Goal: Find specific page/section: Find specific page/section

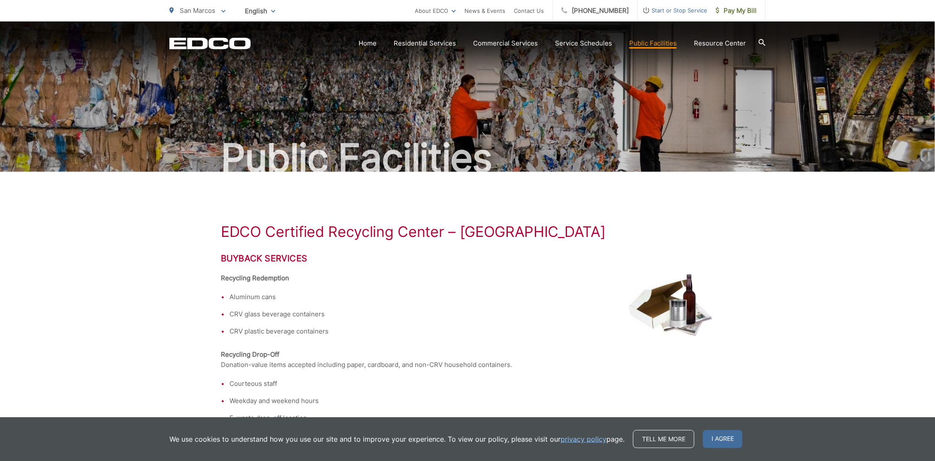
drag, startPoint x: 171, startPoint y: 268, endPoint x: 150, endPoint y: 259, distance: 22.9
click at [150, 259] on div "EDCO Certified Recycling Center – San Marcos Buyback Services Recycling Redempt…" at bounding box center [467, 455] width 935 height 566
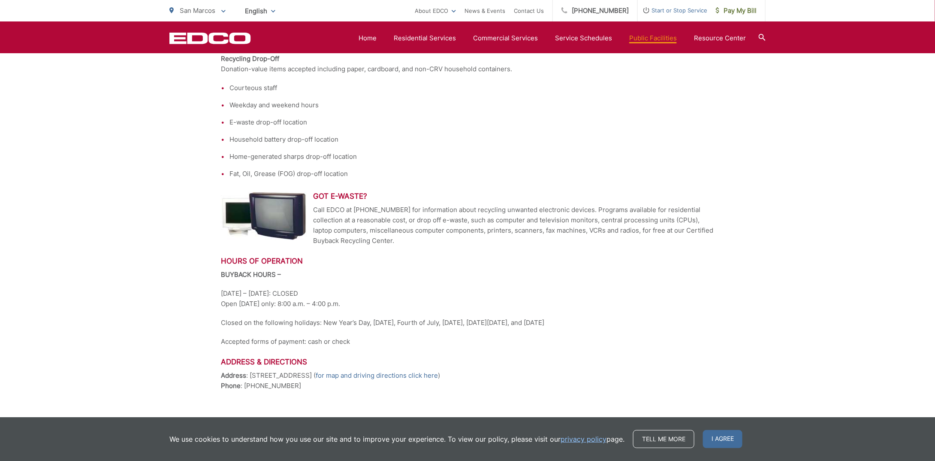
scroll to position [330, 0]
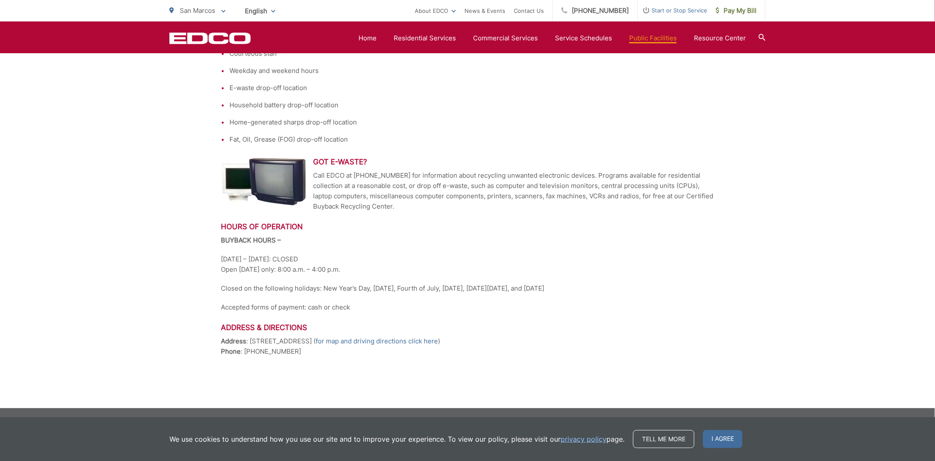
click at [378, 119] on li "Home-generated sharps drop-off location" at bounding box center [471, 122] width 485 height 10
click at [428, 230] on div "EDCO Certified Recycling Center – San Marcos Buyback Services Recycling Redempt…" at bounding box center [467, 125] width 493 height 566
click at [414, 271] on p "Monday – Saturday: CLOSED Open Sunday only: 8:00 a.m. – 4:00 p.m." at bounding box center [467, 264] width 493 height 21
drag, startPoint x: 433, startPoint y: 320, endPoint x: 377, endPoint y: 318, distance: 56.6
click at [375, 312] on div "EDCO Certified Recycling Center – San Marcos Buyback Services Recycling Redempt…" at bounding box center [467, 125] width 493 height 566
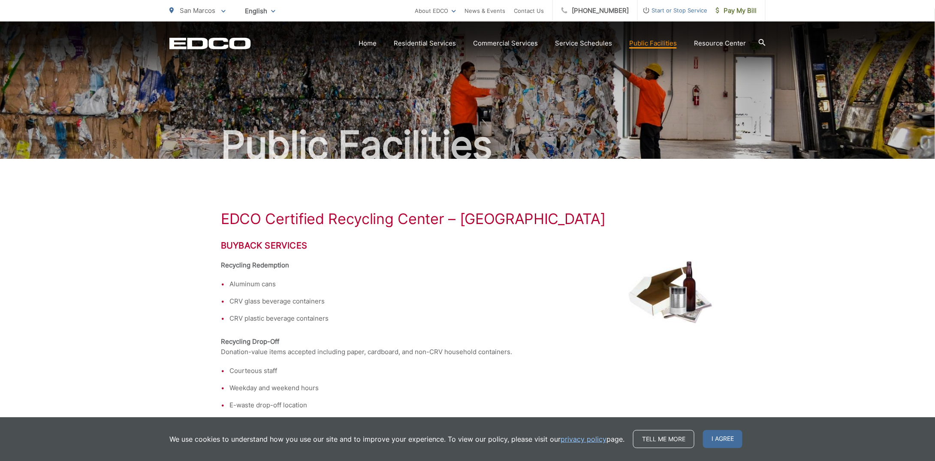
scroll to position [0, 0]
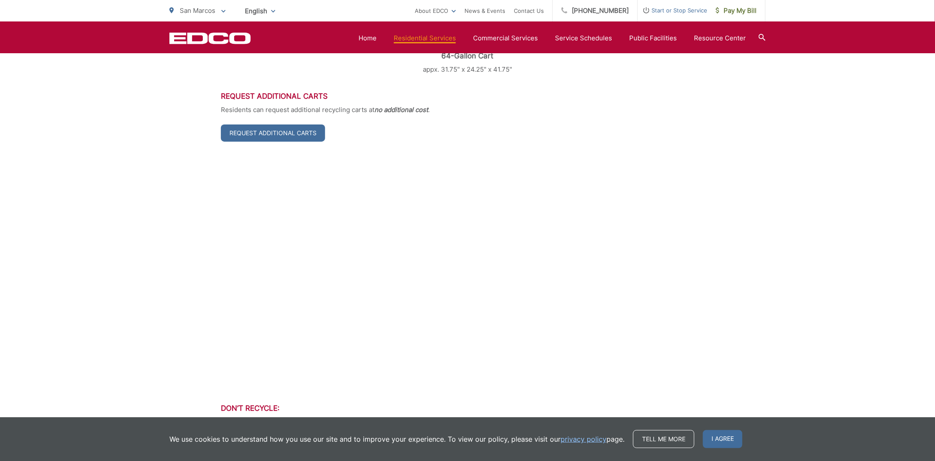
scroll to position [386, 0]
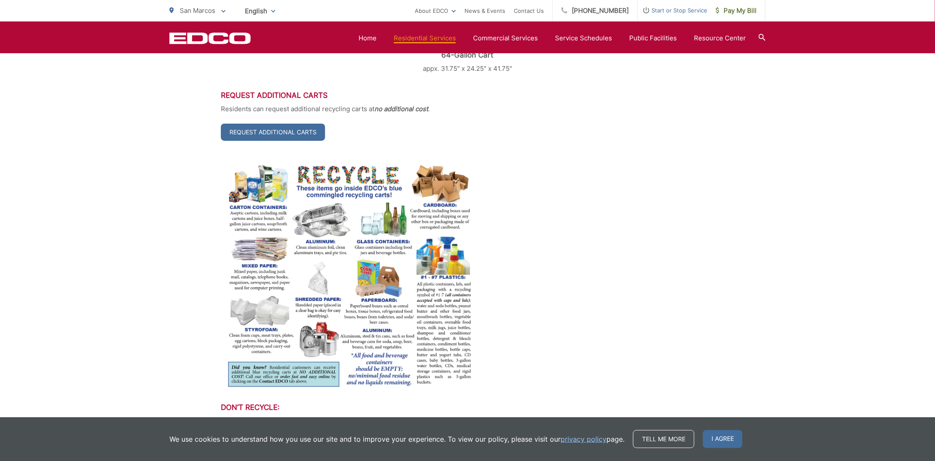
drag, startPoint x: 160, startPoint y: 307, endPoint x: 143, endPoint y: 301, distance: 17.9
click at [634, 278] on p at bounding box center [467, 277] width 493 height 230
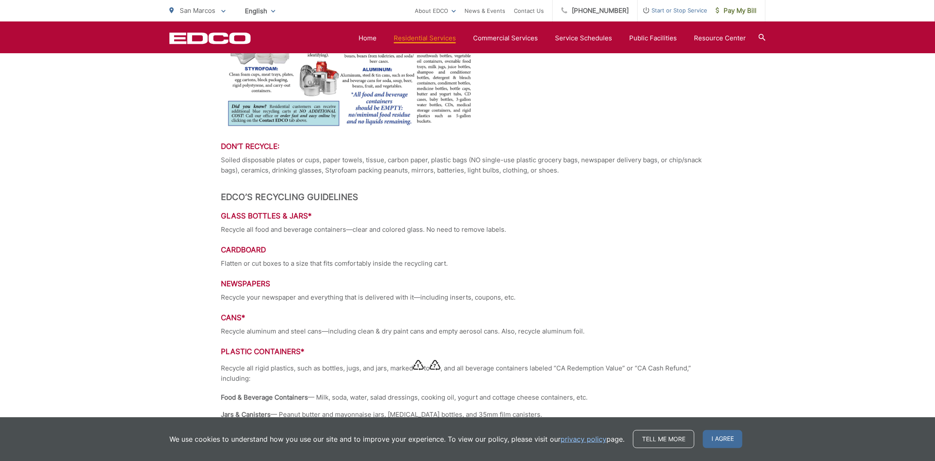
scroll to position [640, 0]
